Goal: Browse casually: Explore the website without a specific task or goal

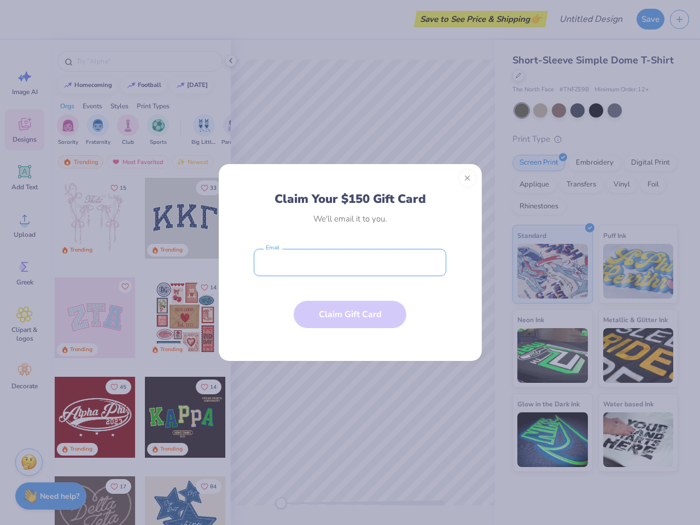
click at [350, 262] on input "email" at bounding box center [350, 262] width 192 height 27
click at [467, 178] on button "Close" at bounding box center [467, 178] width 19 height 19
